Goal: Task Accomplishment & Management: Use online tool/utility

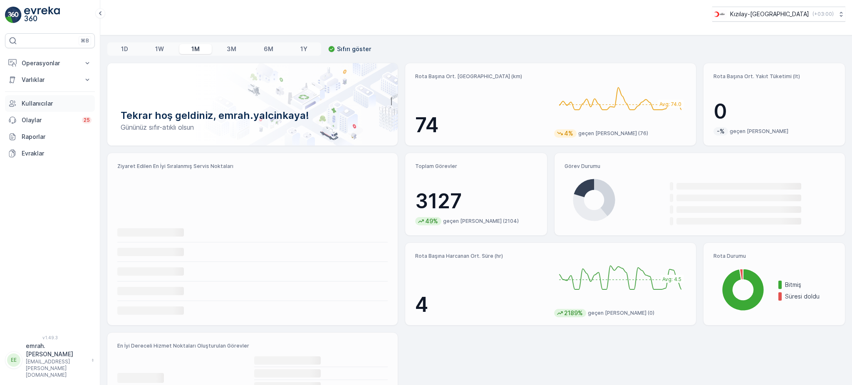
click at [29, 104] on p "Kullanıcılar" at bounding box center [57, 103] width 70 height 8
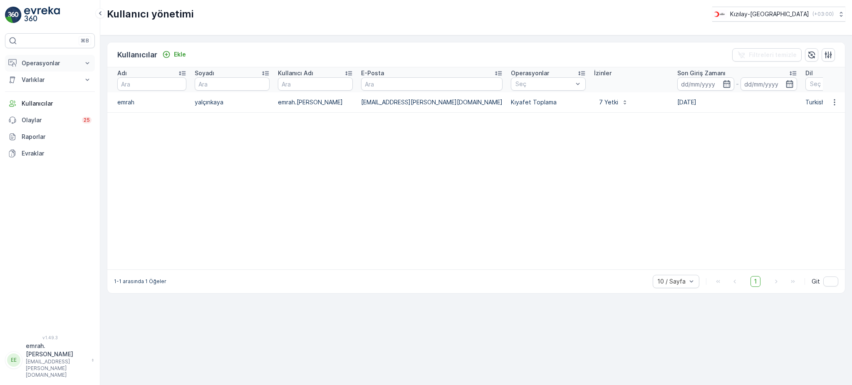
click at [25, 59] on p "Operasyonlar" at bounding box center [50, 63] width 57 height 8
click at [37, 101] on p "Rotalar & Görevler" at bounding box center [47, 100] width 52 height 8
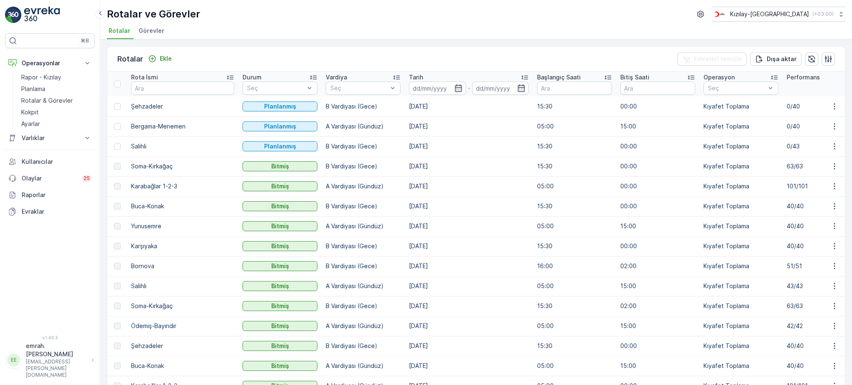
click at [782, 144] on td "0/43" at bounding box center [823, 146] width 83 height 20
click at [782, 123] on td "0/40" at bounding box center [823, 126] width 83 height 20
drag, startPoint x: 381, startPoint y: 123, endPoint x: 420, endPoint y: 126, distance: 39.6
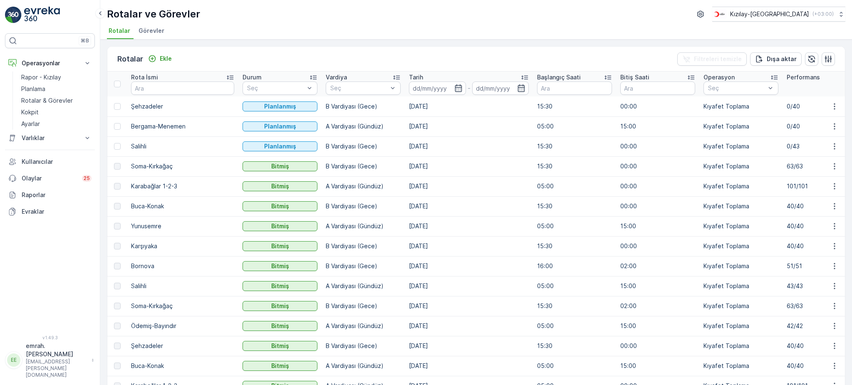
click at [420, 126] on td "08.09.2025" at bounding box center [469, 126] width 128 height 20
click at [428, 133] on td "08.09.2025" at bounding box center [469, 126] width 128 height 20
click at [335, 109] on td "B Vardiyası (Gece)" at bounding box center [362, 106] width 83 height 20
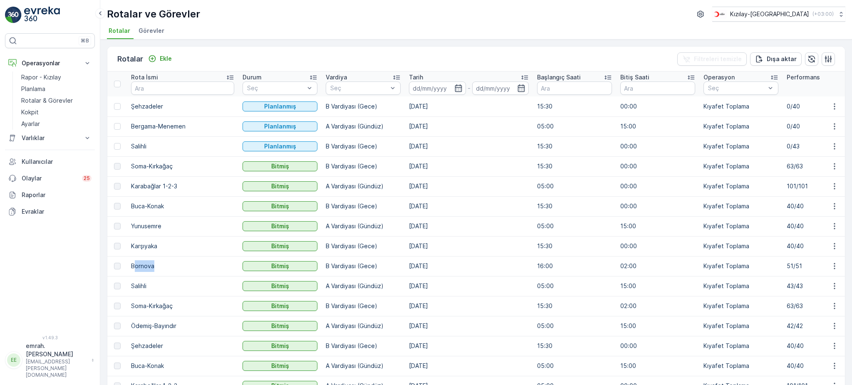
drag, startPoint x: 133, startPoint y: 266, endPoint x: 154, endPoint y: 262, distance: 21.5
click at [154, 262] on td "Bornova" at bounding box center [182, 266] width 111 height 20
drag, startPoint x: 131, startPoint y: 266, endPoint x: 229, endPoint y: 275, distance: 98.1
click at [163, 262] on td "Bornova" at bounding box center [182, 266] width 111 height 20
copy td "Bornova"
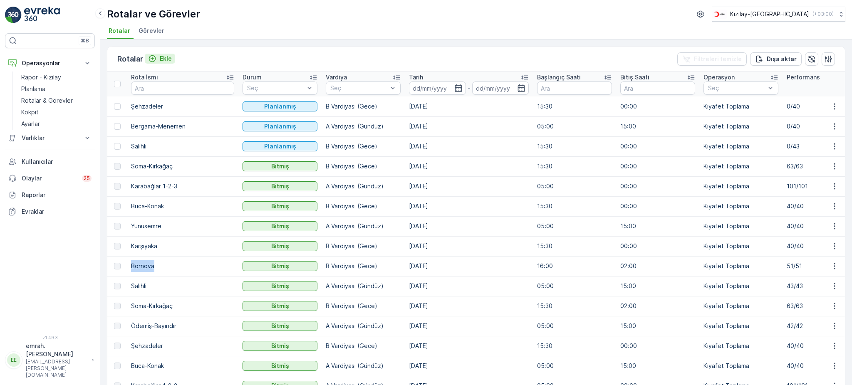
click at [157, 57] on div "Ekle" at bounding box center [160, 58] width 24 height 8
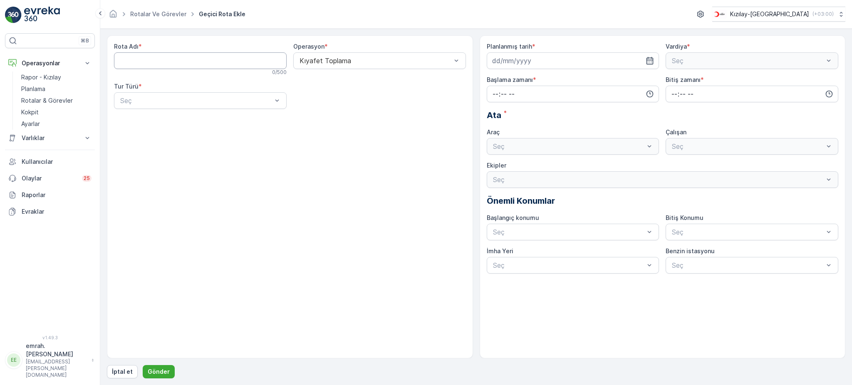
click at [170, 65] on Adı "Rota Adı" at bounding box center [200, 60] width 173 height 17
paste Adı "Bornova"
type Adı "Bornova"
click at [163, 123] on div "Statik" at bounding box center [200, 120] width 163 height 7
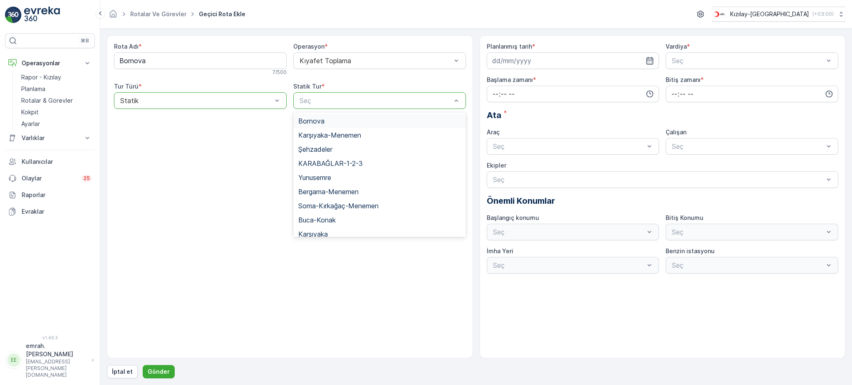
click at [351, 122] on div "Bornova" at bounding box center [379, 120] width 163 height 7
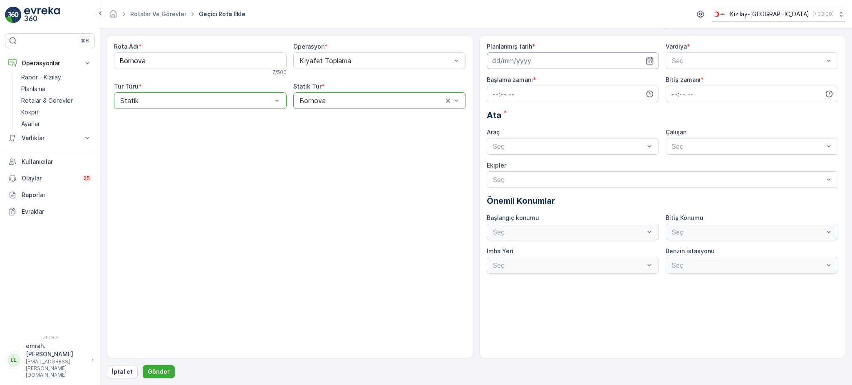
click at [506, 66] on input at bounding box center [573, 60] width 173 height 17
click at [514, 133] on div "9" at bounding box center [515, 130] width 13 height 13
type input "09.09.2025"
click at [715, 81] on span "A Vardiyası (Gündüz)" at bounding box center [702, 80] width 64 height 7
click at [559, 97] on input "time" at bounding box center [573, 94] width 173 height 17
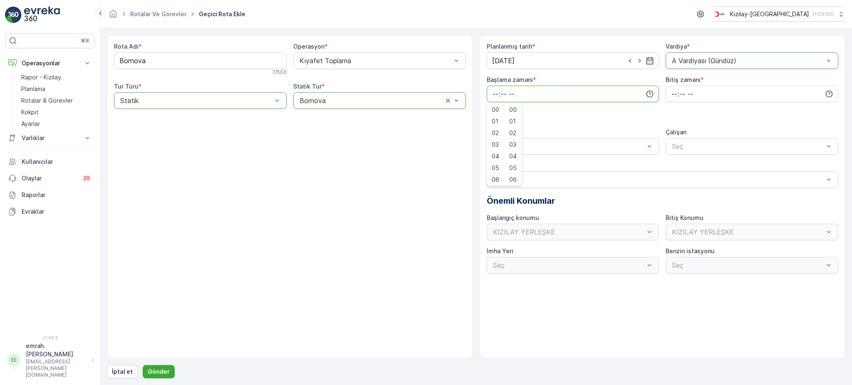
scroll to position [2, 0]
click at [500, 178] on div "06" at bounding box center [495, 178] width 14 height 12
type input "06:00"
click at [672, 93] on input "time" at bounding box center [751, 94] width 173 height 17
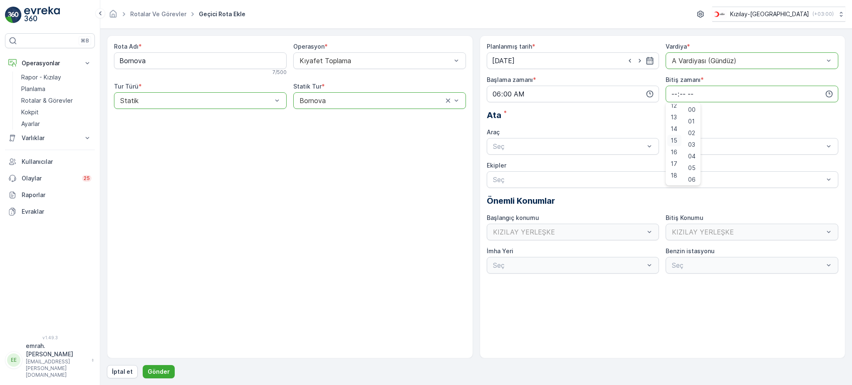
click at [675, 140] on span "15" at bounding box center [673, 140] width 7 height 8
type input "15:00"
click at [620, 159] on div "06 DCG 302 06 DCG 652" at bounding box center [573, 174] width 173 height 32
click at [617, 162] on div "06 DCG 302" at bounding box center [573, 167] width 173 height 14
drag, startPoint x: 695, startPoint y: 163, endPoint x: 588, endPoint y: 210, distance: 116.4
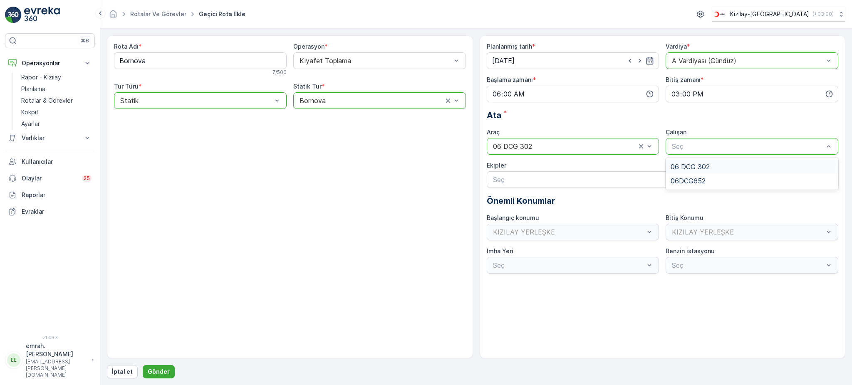
click at [695, 164] on span "06 DCG 302" at bounding box center [689, 166] width 39 height 7
click at [161, 371] on p "Gönder" at bounding box center [159, 372] width 22 height 8
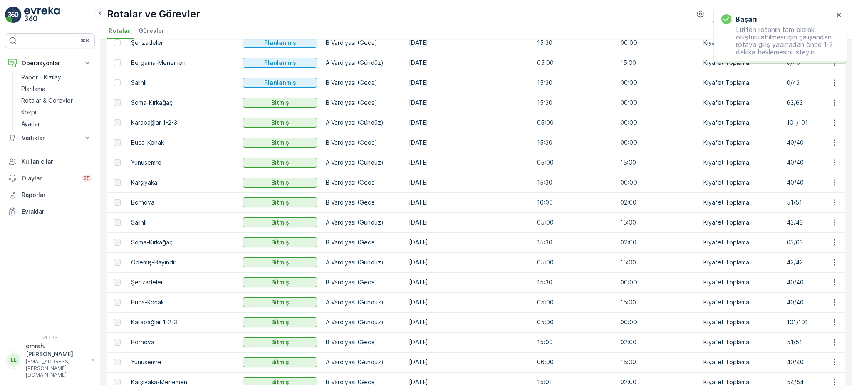
scroll to position [111, 0]
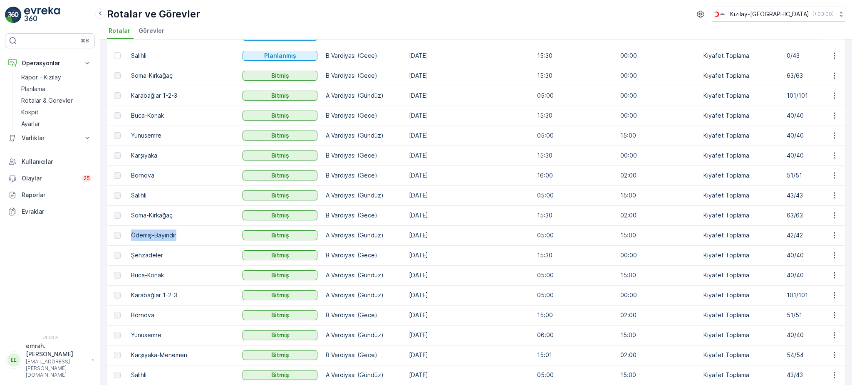
drag, startPoint x: 133, startPoint y: 231, endPoint x: 176, endPoint y: 240, distance: 44.1
click at [176, 240] on td "Ödemiş-Bayındır" at bounding box center [182, 235] width 111 height 20
copy td "Ödemiş-Bayındır"
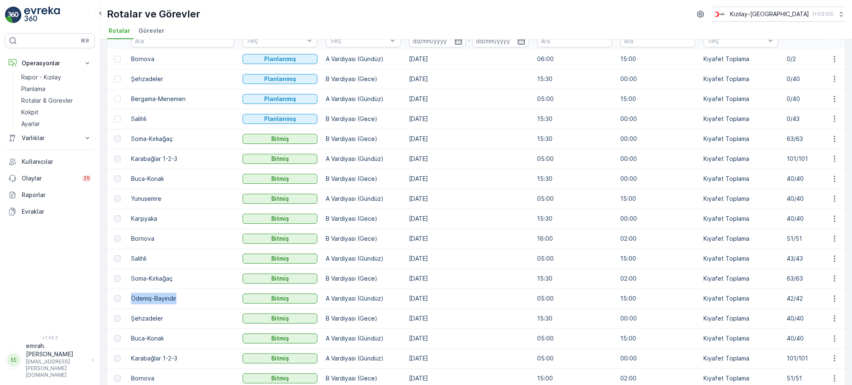
scroll to position [0, 0]
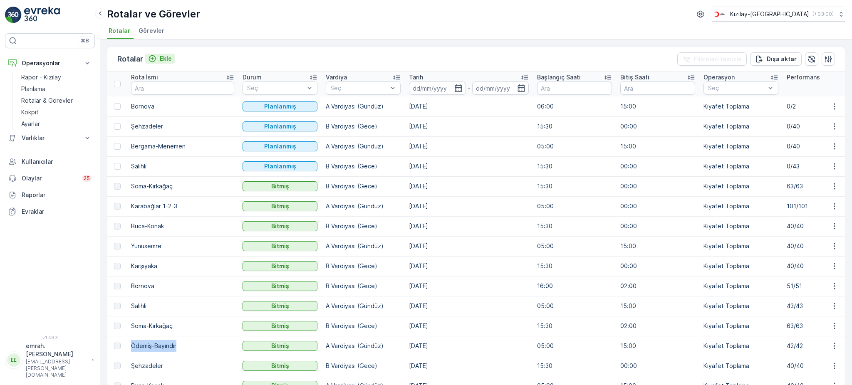
click at [155, 60] on icon "Ekle" at bounding box center [152, 58] width 8 height 8
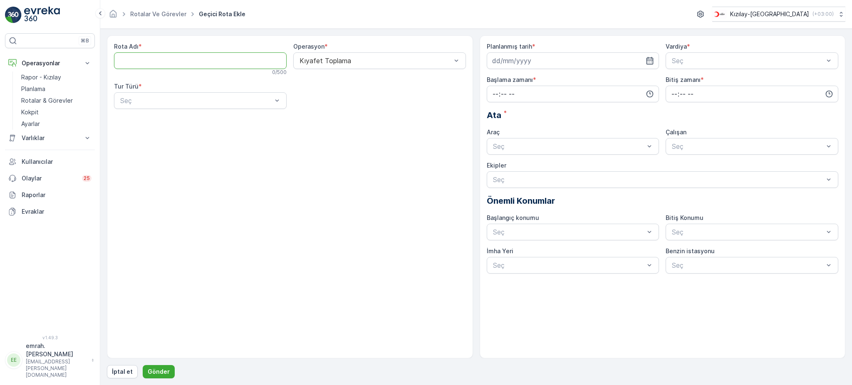
click at [241, 64] on Adı "Rota Adı" at bounding box center [200, 60] width 173 height 17
paste Adı "Ödemiş-Bayındır"
type Adı "Ödemiş-Bayındır"
click at [203, 126] on div "Statik" at bounding box center [200, 121] width 173 height 14
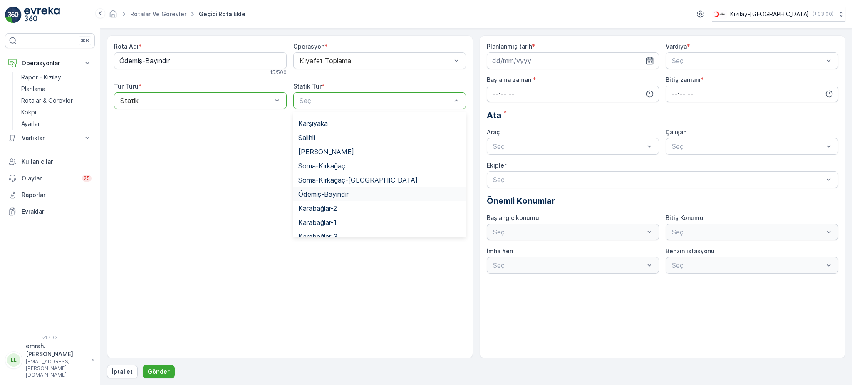
scroll to position [119, 0]
click at [345, 185] on span "Ödemiş-Bayındır" at bounding box center [323, 186] width 50 height 7
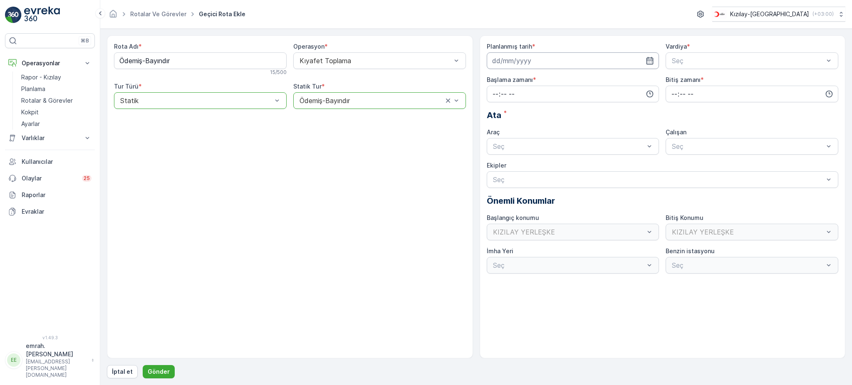
click at [570, 62] on input at bounding box center [573, 60] width 173 height 17
click at [517, 130] on div "9" at bounding box center [515, 130] width 13 height 13
type input "09.09.2025"
click at [681, 90] on div "B Vardiyası (Gece)" at bounding box center [751, 95] width 173 height 14
click at [580, 86] on input "time" at bounding box center [573, 94] width 173 height 17
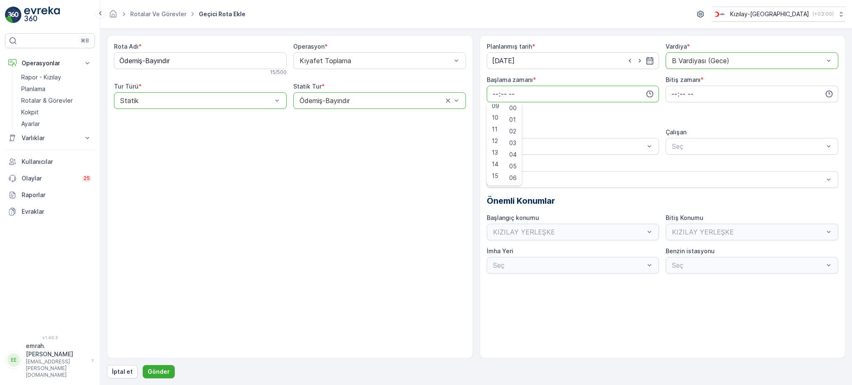
scroll to position [112, 0]
click at [496, 170] on span "15" at bounding box center [495, 172] width 7 height 8
drag, startPoint x: 514, startPoint y: 172, endPoint x: 543, endPoint y: 158, distance: 32.4
click at [513, 172] on span "15" at bounding box center [512, 172] width 7 height 8
type input "15:15"
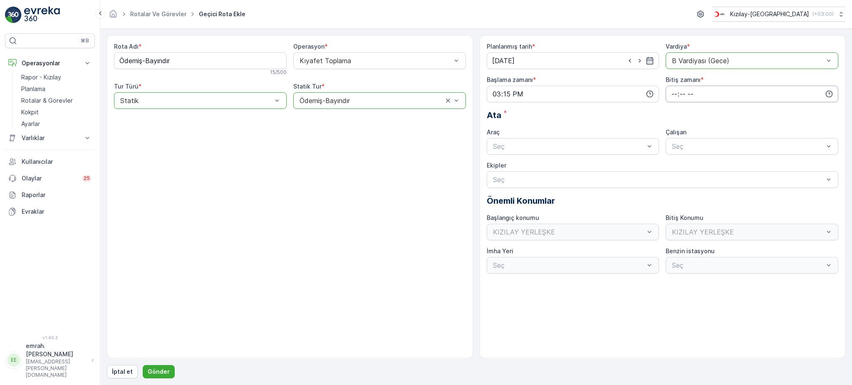
click at [675, 94] on input "time" at bounding box center [751, 94] width 173 height 17
click at [675, 112] on span "00" at bounding box center [673, 110] width 7 height 8
type input "00:00"
click at [575, 165] on div "06 DCG 302 Meşgul" at bounding box center [573, 166] width 163 height 7
drag, startPoint x: 694, startPoint y: 161, endPoint x: 558, endPoint y: 208, distance: 144.1
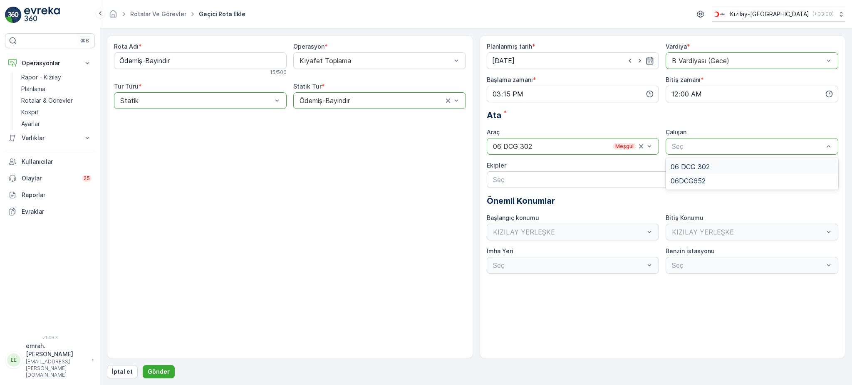
click at [692, 163] on div "06 DCG 302" at bounding box center [751, 167] width 173 height 14
click at [159, 371] on p "Gönder" at bounding box center [159, 372] width 22 height 8
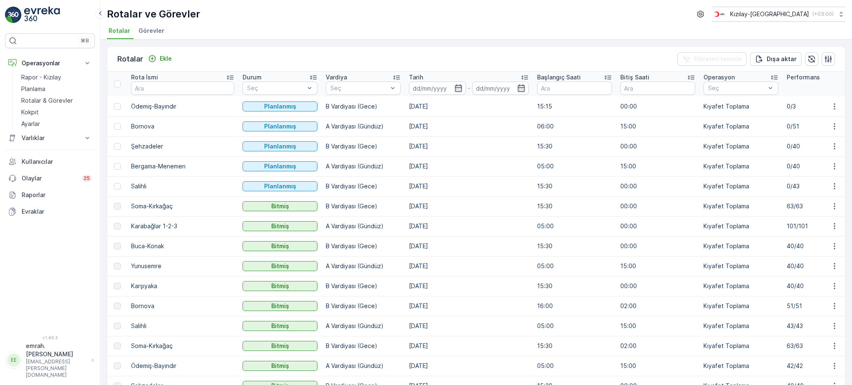
click at [321, 167] on td "A Vardiyası (Gündüz)" at bounding box center [362, 166] width 83 height 20
click at [395, 12] on div "Rotalar ve Görevler Kızılay-İzmir ( +03:00 )" at bounding box center [476, 14] width 738 height 15
click at [158, 165] on td "Bergama-Menemen" at bounding box center [182, 166] width 111 height 20
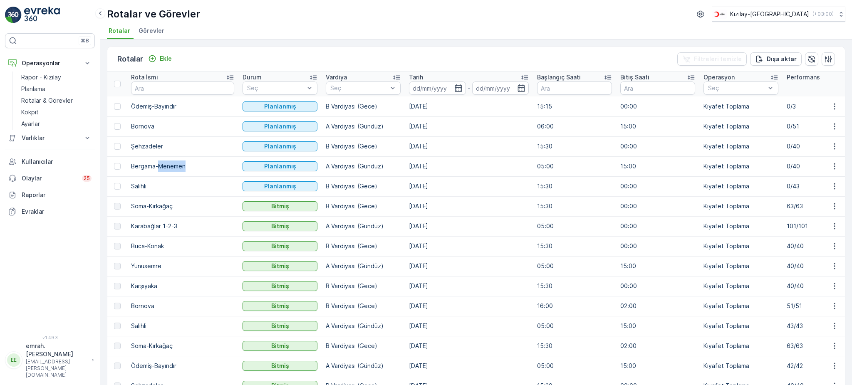
click at [158, 165] on td "Bergama-Menemen" at bounding box center [182, 166] width 111 height 20
click at [232, 38] on ul "Rotalar Görevler" at bounding box center [472, 32] width 731 height 14
